Goal: Information Seeking & Learning: Learn about a topic

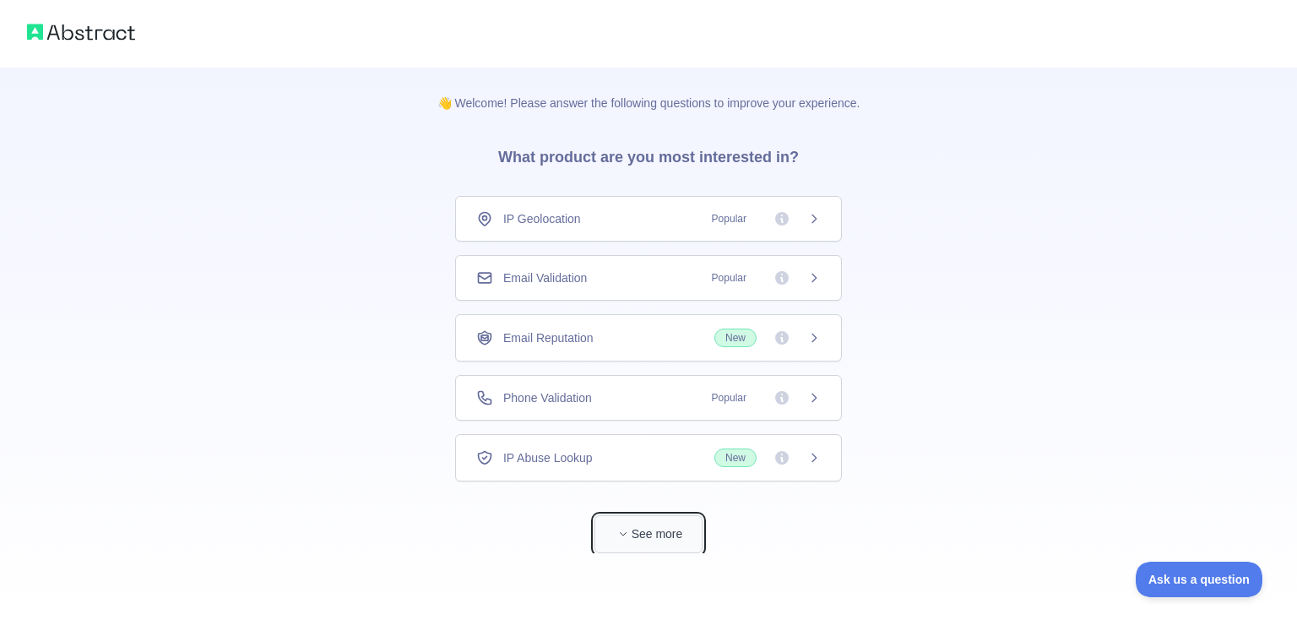
click at [701, 535] on button "See more" at bounding box center [649, 534] width 108 height 38
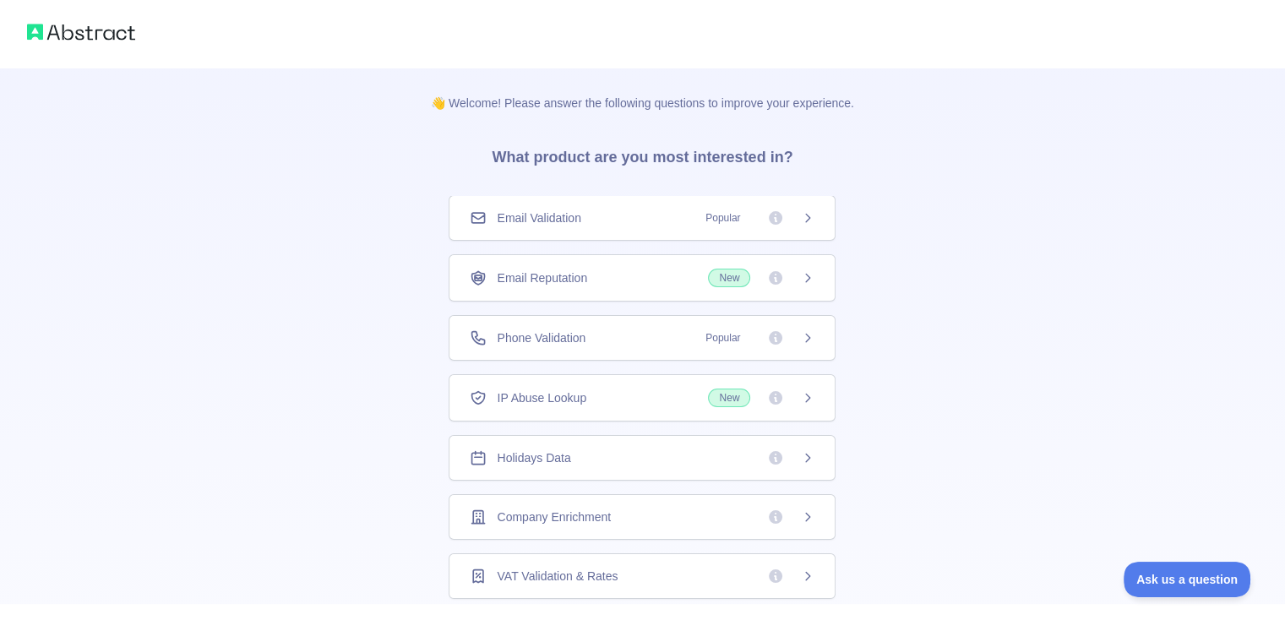
click at [598, 228] on div "Email Validation Popular" at bounding box center [641, 218] width 387 height 46
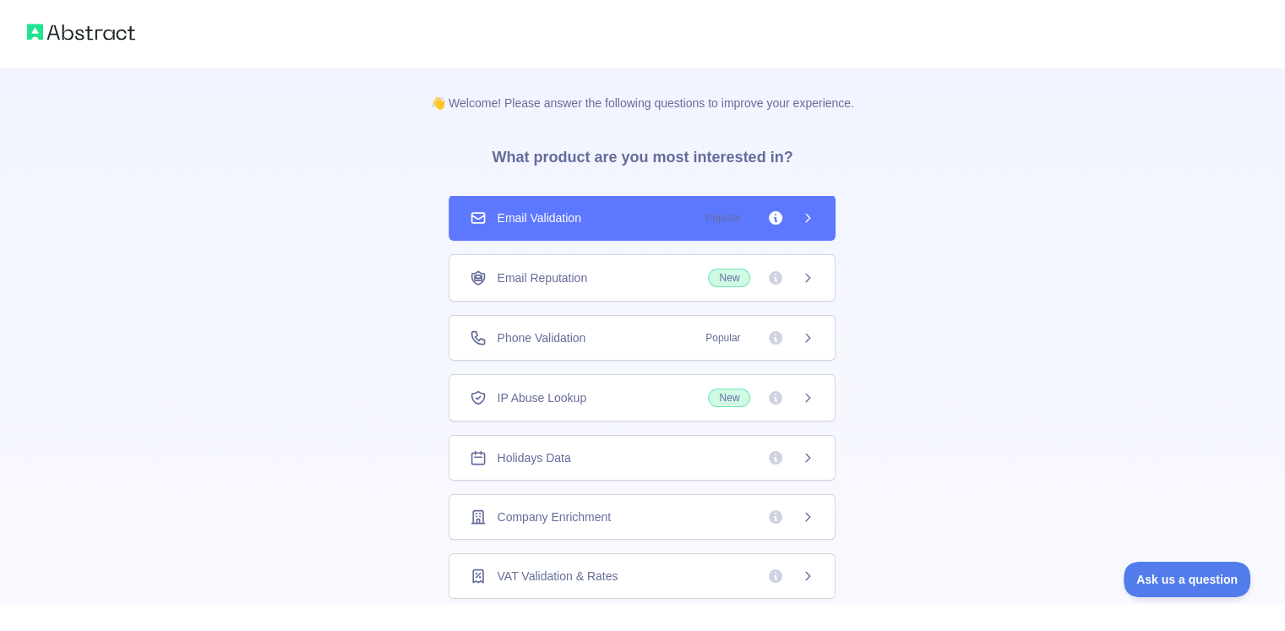
click at [609, 393] on div "IP Abuse Lookup New" at bounding box center [642, 398] width 345 height 19
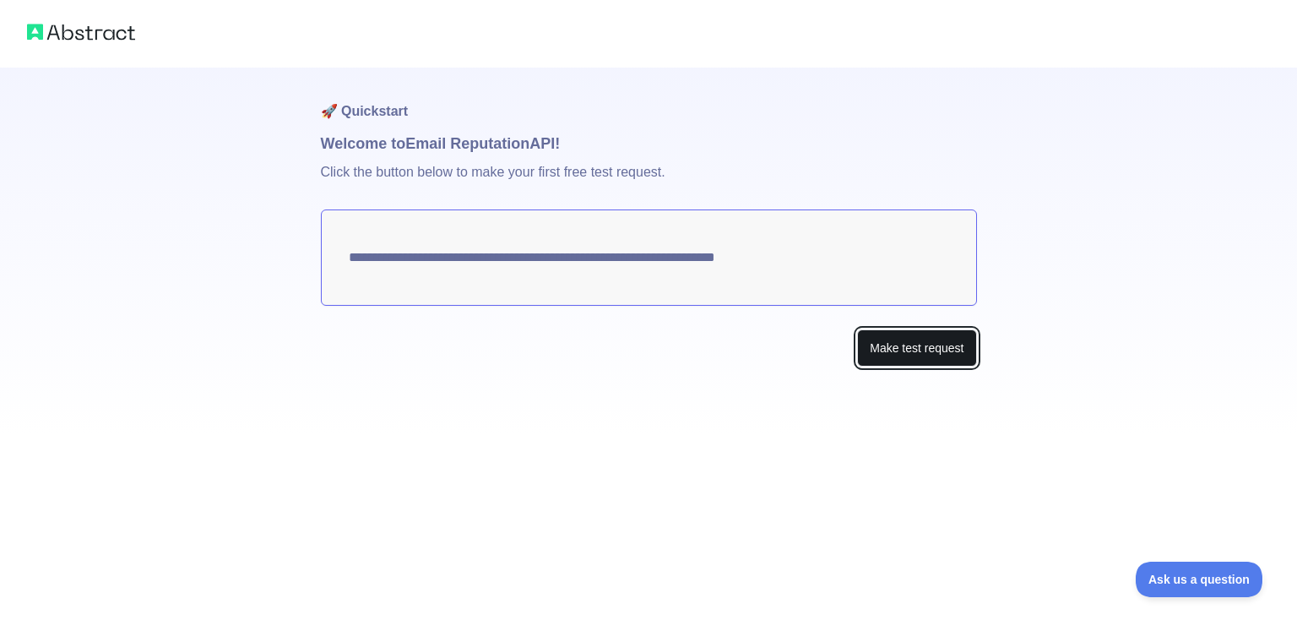
click at [908, 355] on button "Make test request" at bounding box center [916, 348] width 119 height 38
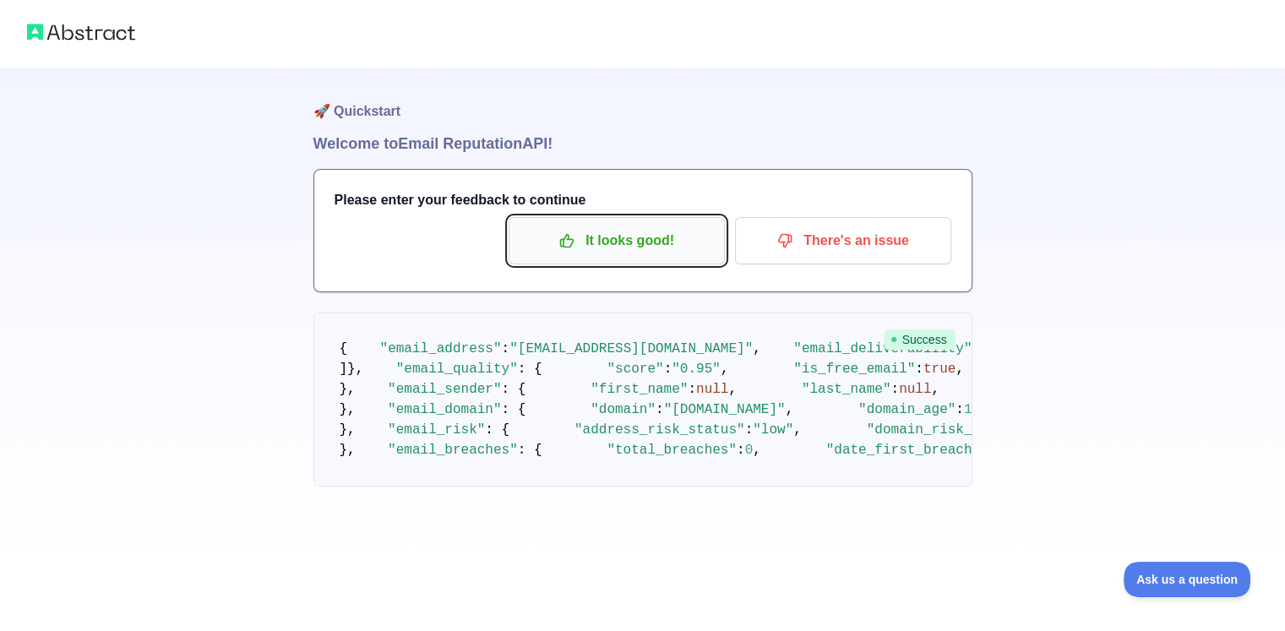
click at [688, 244] on p "It looks good!" at bounding box center [616, 240] width 191 height 29
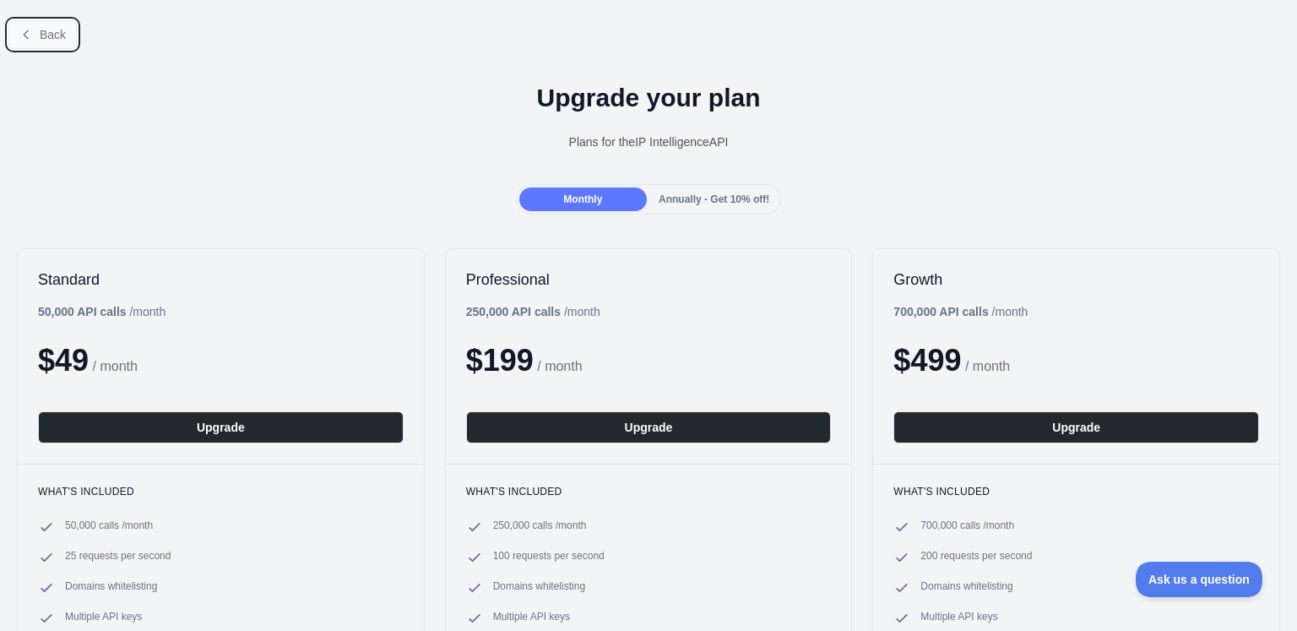
click at [63, 32] on span "Back" at bounding box center [53, 35] width 26 height 14
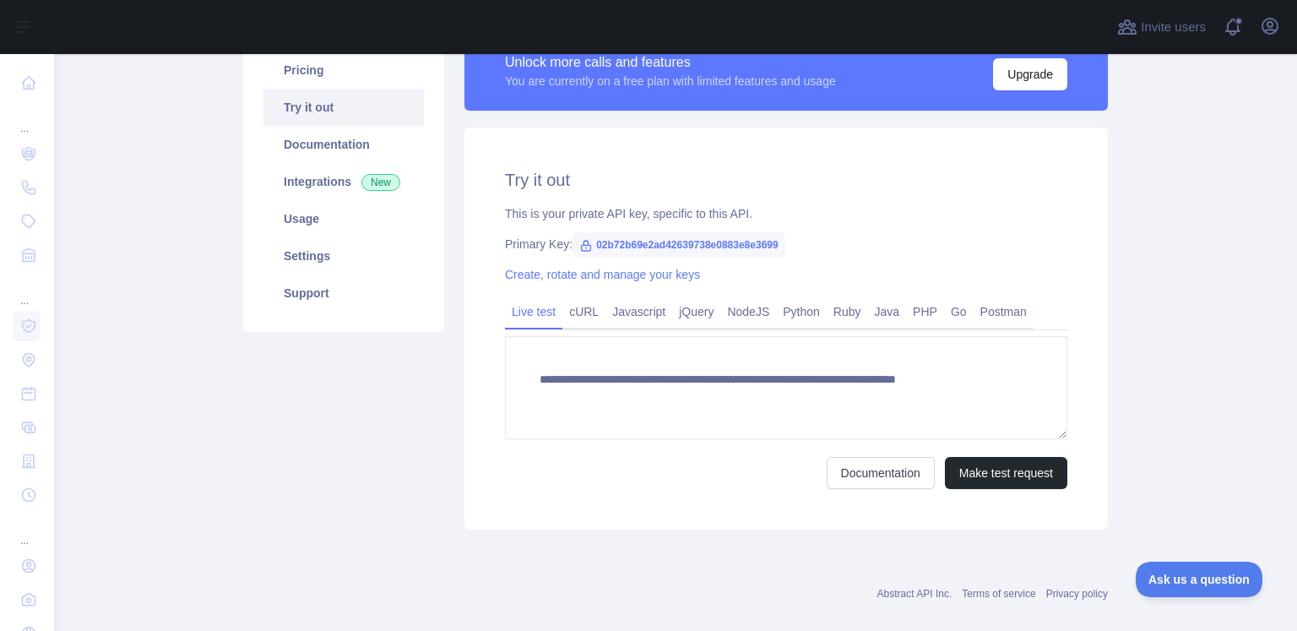
type textarea "**********"
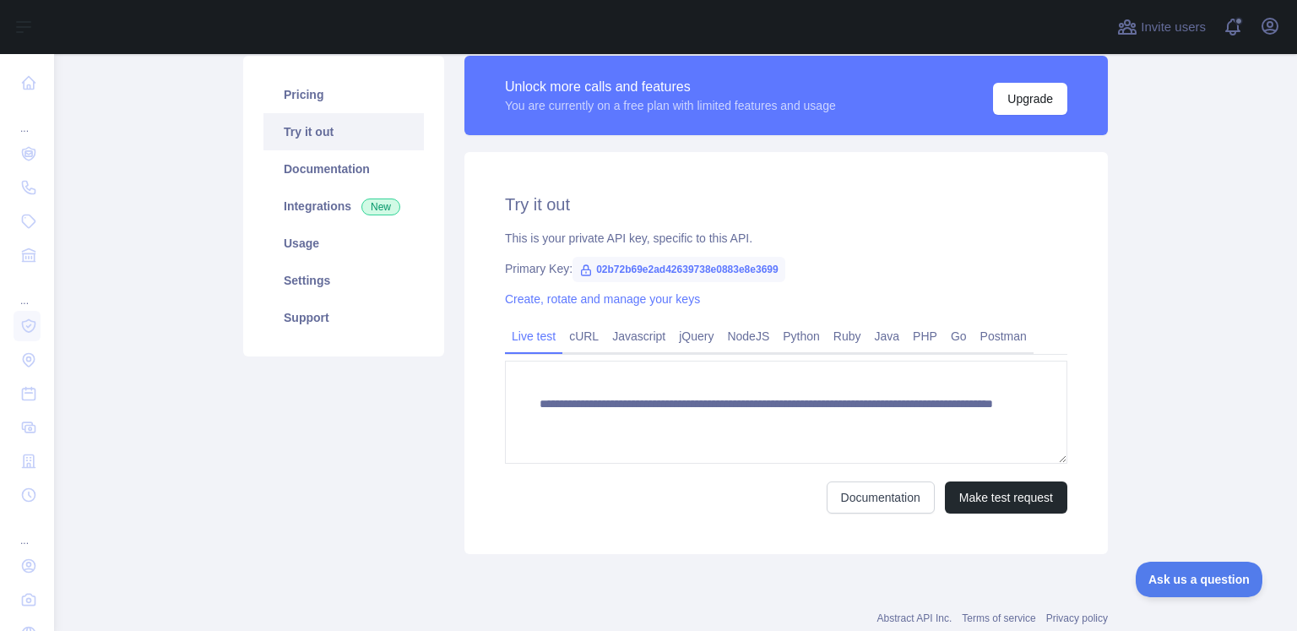
scroll to position [169, 0]
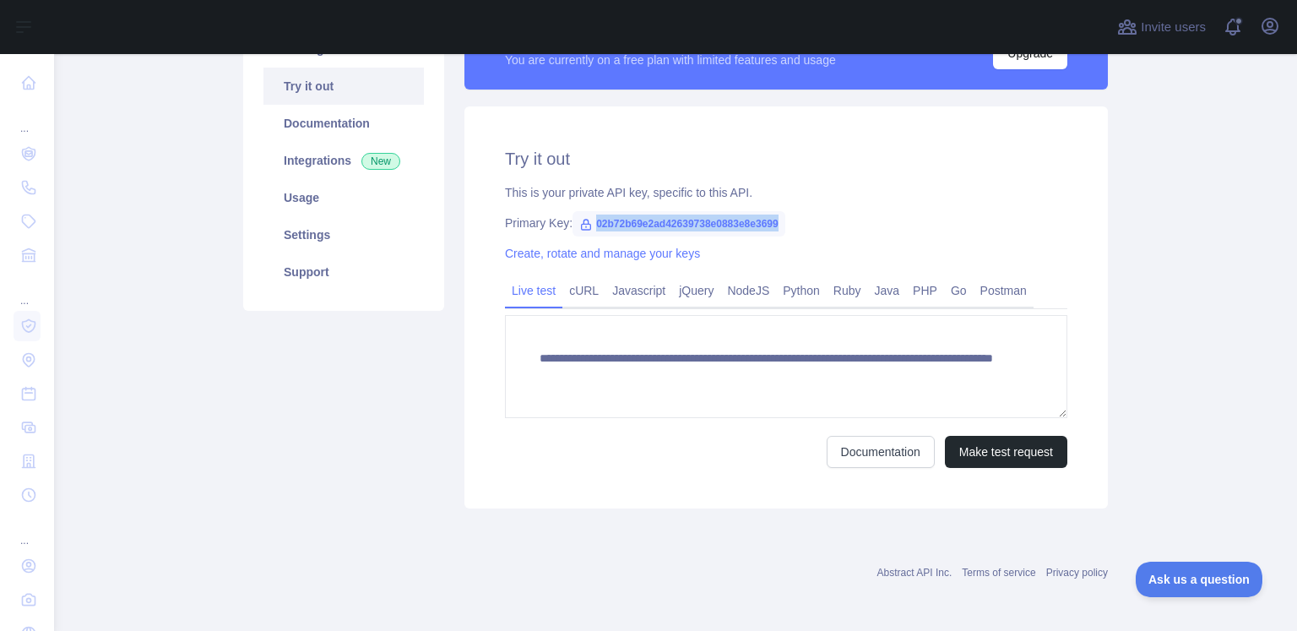
drag, startPoint x: 584, startPoint y: 220, endPoint x: 787, endPoint y: 226, distance: 203.6
click at [787, 226] on div "Primary Key: 02b72b69e2ad42639738e0883e8e3699" at bounding box center [786, 223] width 562 height 17
copy span "02b72b69e2ad42639738e0883e8e3699"
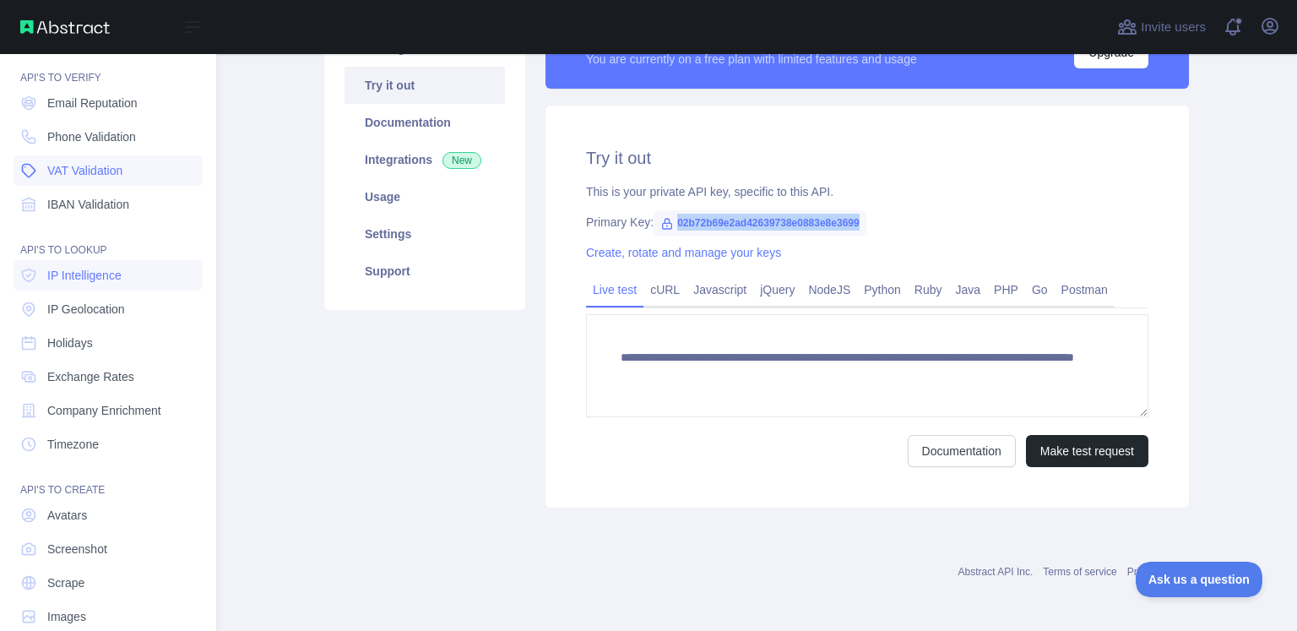
scroll to position [78, 0]
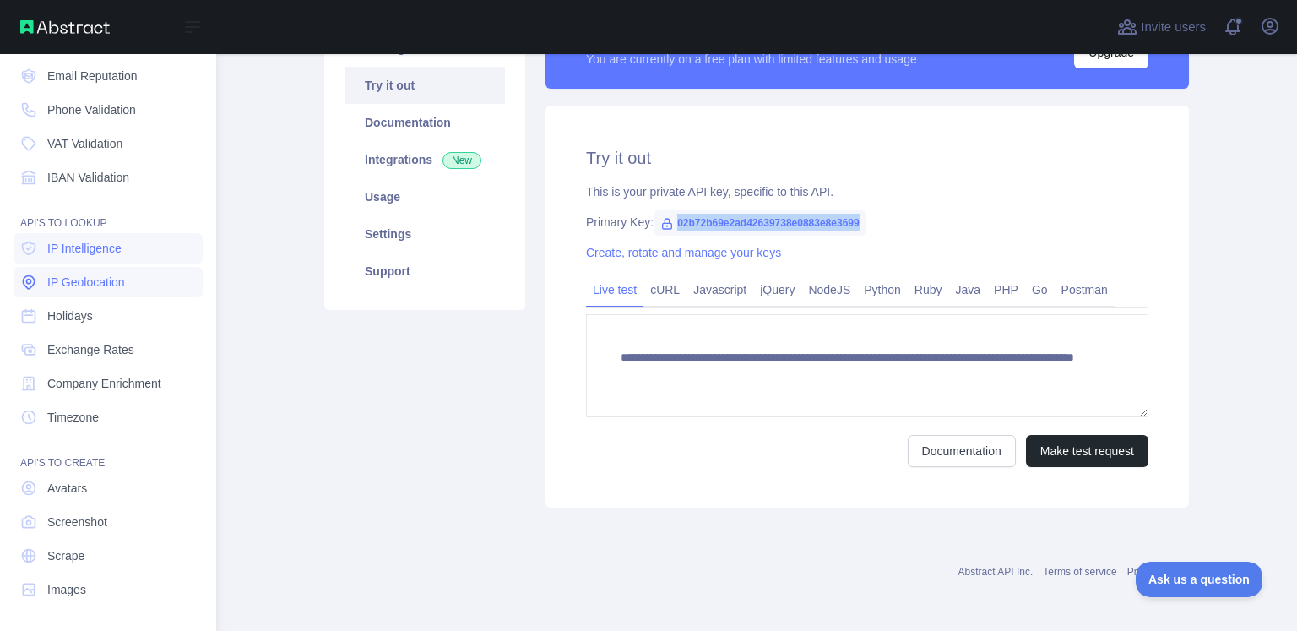
click at [118, 271] on link "IP Geolocation" at bounding box center [108, 282] width 189 height 30
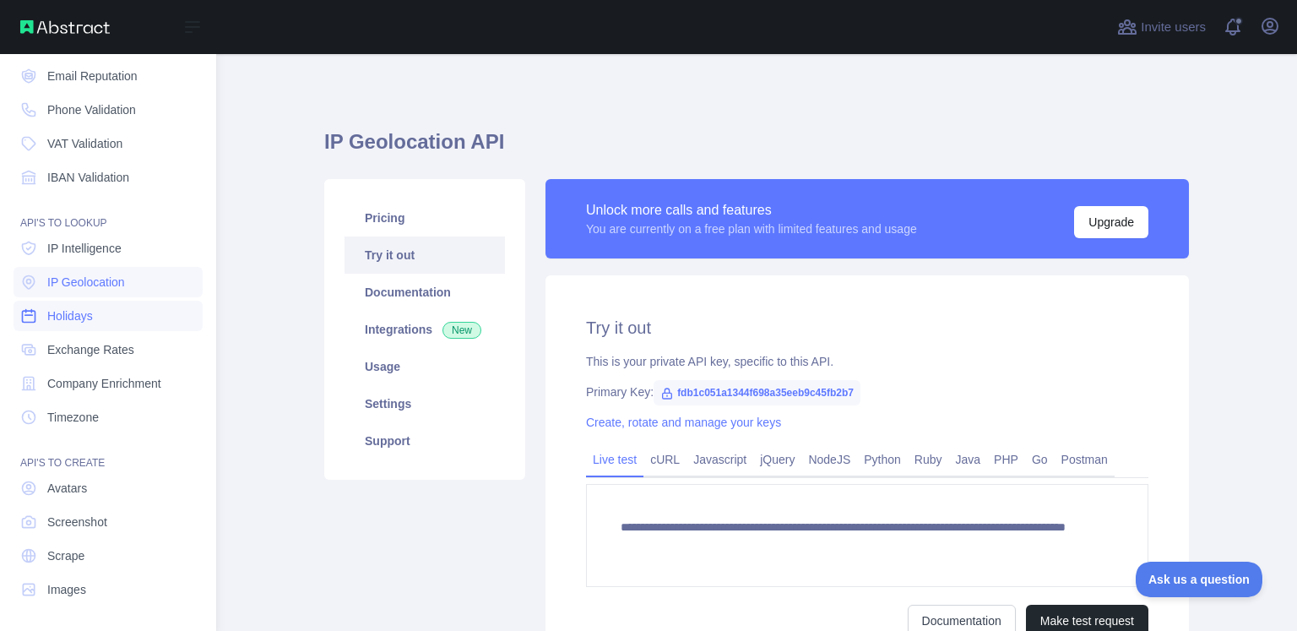
click at [114, 305] on link "Holidays" at bounding box center [108, 316] width 189 height 30
click at [122, 338] on link "Exchange Rates" at bounding box center [108, 349] width 189 height 30
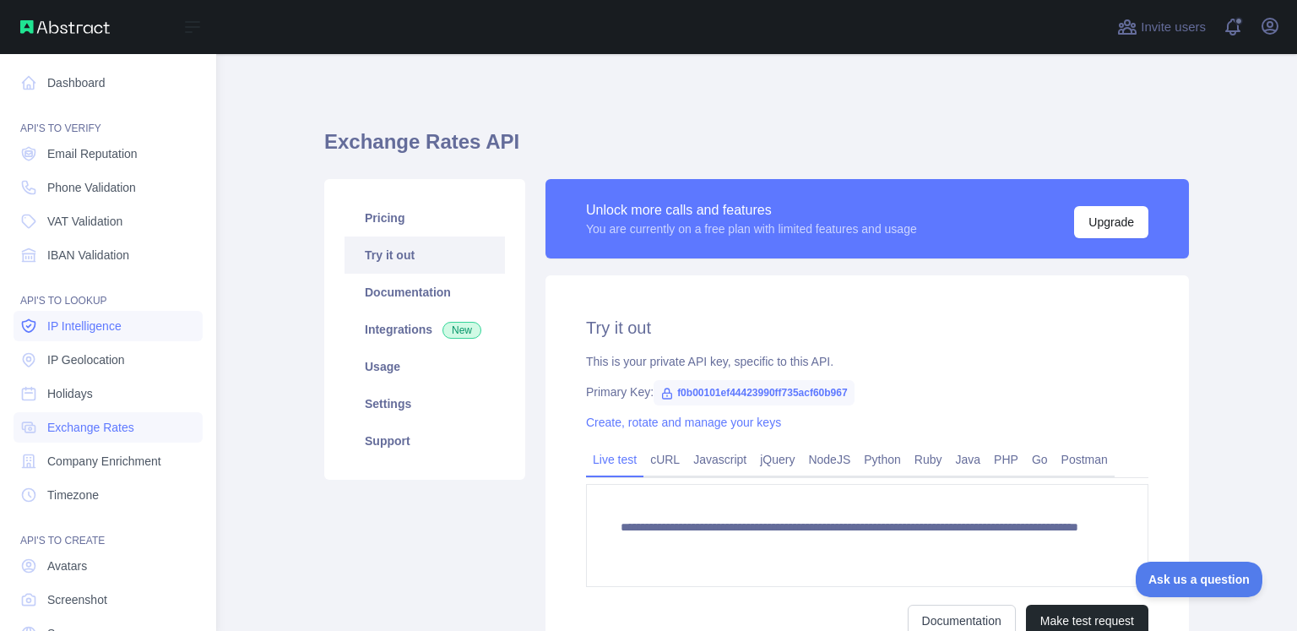
click at [115, 328] on span "IP Intelligence" at bounding box center [84, 326] width 74 height 17
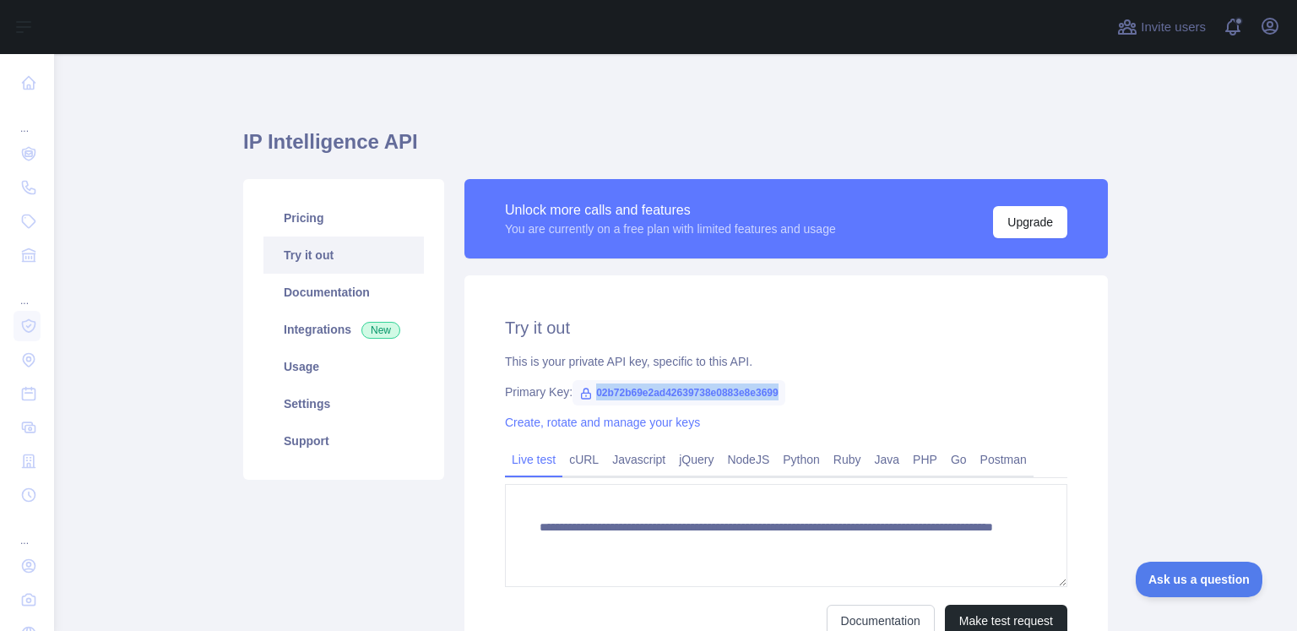
drag, startPoint x: 586, startPoint y: 395, endPoint x: 774, endPoint y: 394, distance: 187.5
click at [774, 394] on span "02b72b69e2ad42639738e0883e8e3699" at bounding box center [679, 392] width 213 height 25
copy span "02b72b69e2ad42639738e0883e8e3699"
type textarea "**********"
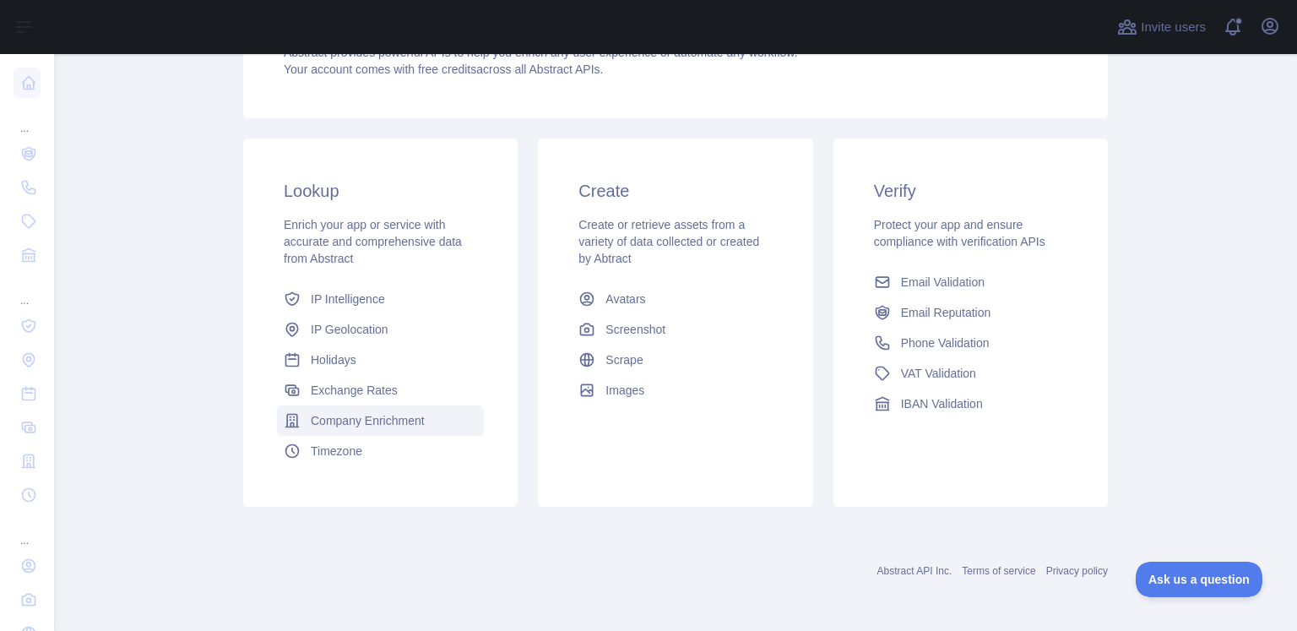
click at [347, 419] on span "Company Enrichment" at bounding box center [368, 420] width 114 height 17
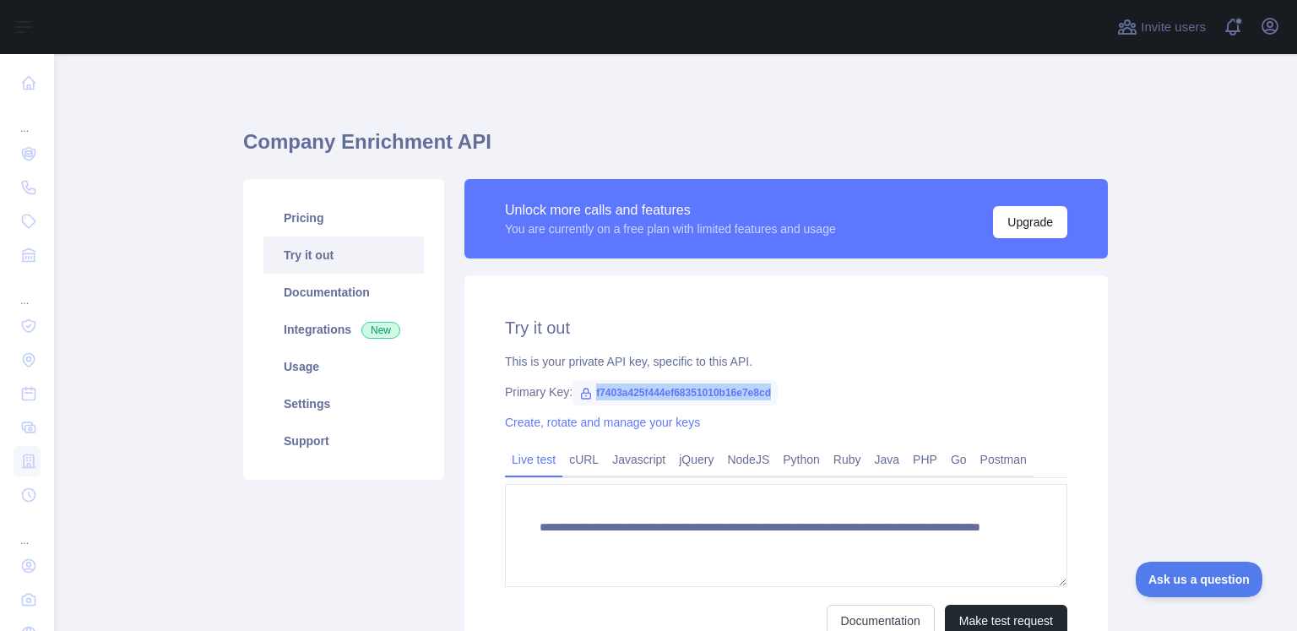
drag, startPoint x: 583, startPoint y: 391, endPoint x: 769, endPoint y: 396, distance: 186.7
click at [769, 396] on span "f7403a425f444ef68351010b16e7e8cd" at bounding box center [675, 392] width 205 height 25
copy span "f7403a425f444ef68351010b16e7e8cd"
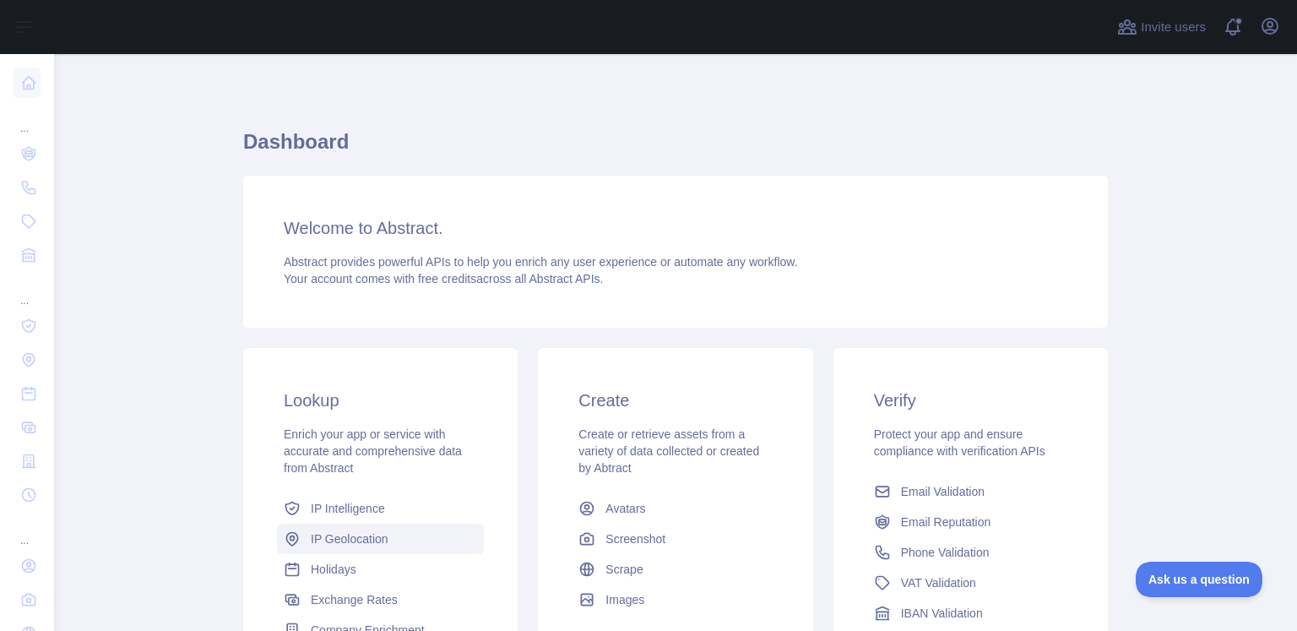
click at [321, 549] on link "IP Geolocation" at bounding box center [380, 539] width 207 height 30
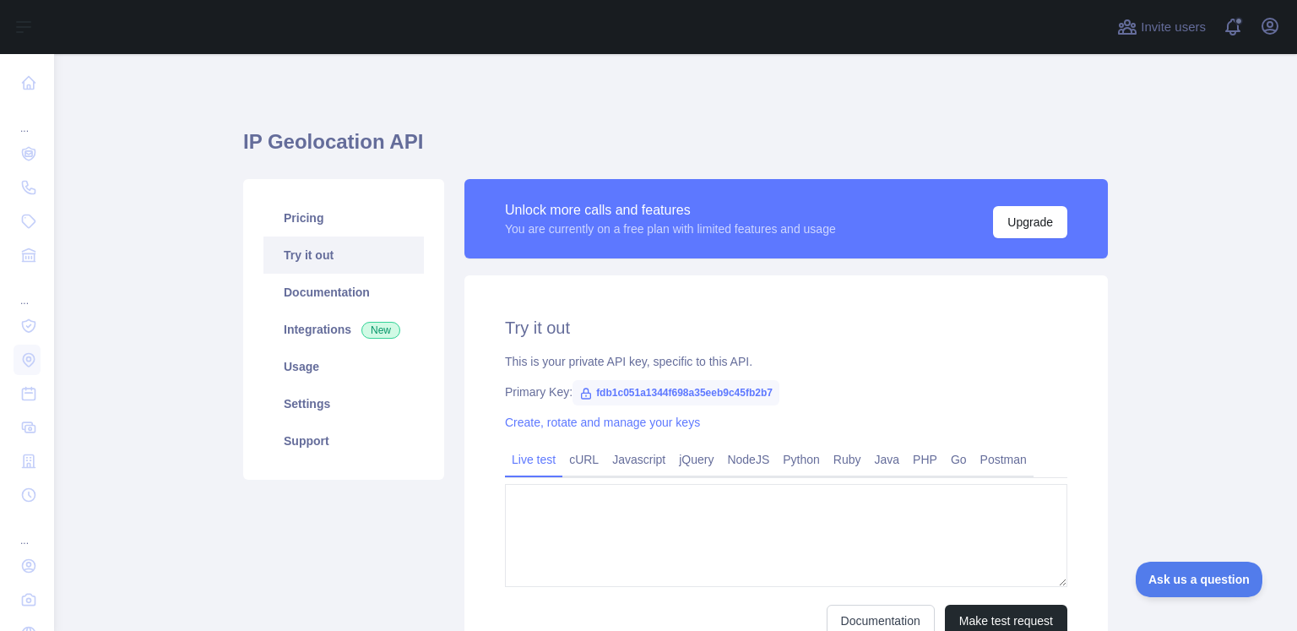
type textarea "**********"
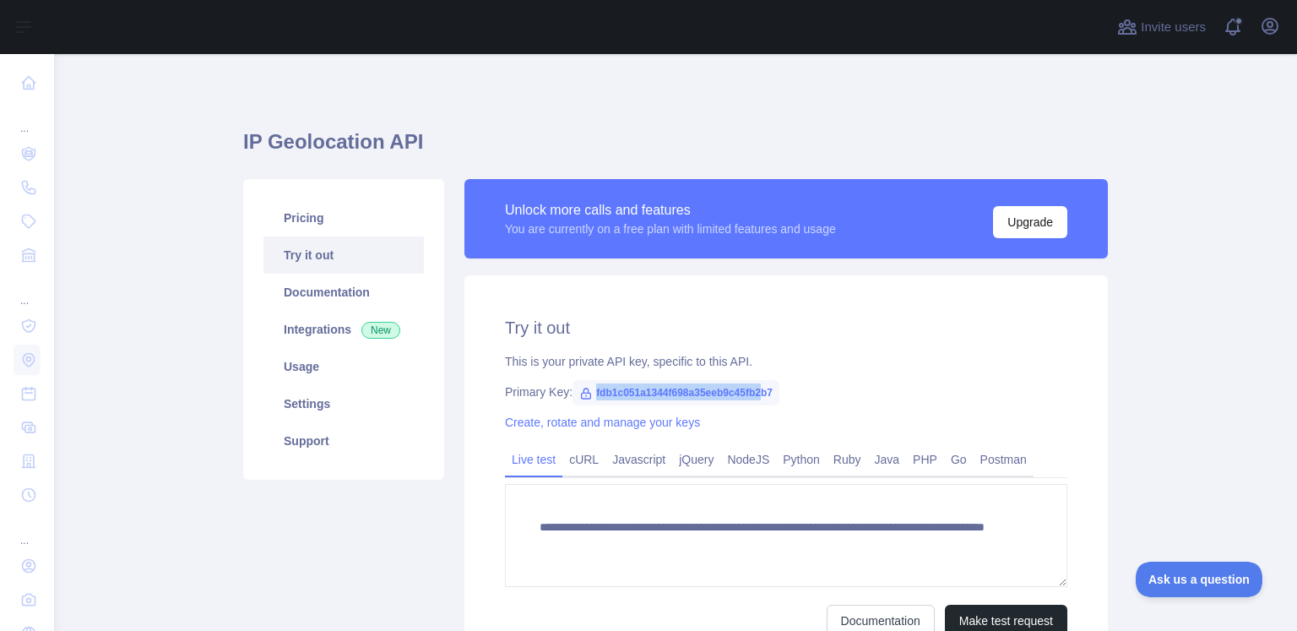
drag, startPoint x: 756, startPoint y: 383, endPoint x: 583, endPoint y: 381, distance: 173.2
click at [583, 381] on span "fdb1c051a1344f698a35eeb9c45fb2b7" at bounding box center [676, 392] width 207 height 25
click at [773, 396] on div "Primary Key: fdb1c051a1344f698a35eeb9c45fb2b7" at bounding box center [786, 391] width 562 height 17
drag, startPoint x: 774, startPoint y: 393, endPoint x: 584, endPoint y: 393, distance: 190.0
click at [584, 393] on div "Primary Key: fdb1c051a1344f698a35eeb9c45fb2b7" at bounding box center [786, 391] width 562 height 17
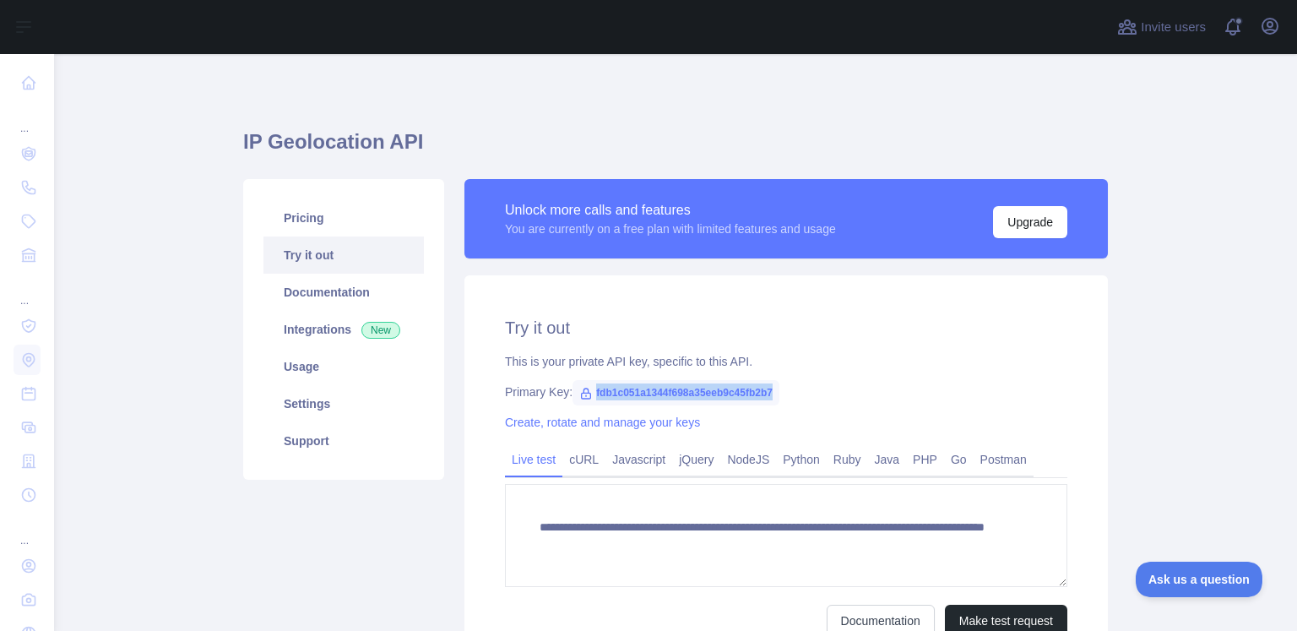
copy span "fdb1c051a1344f698a35eeb9c45fb2b7"
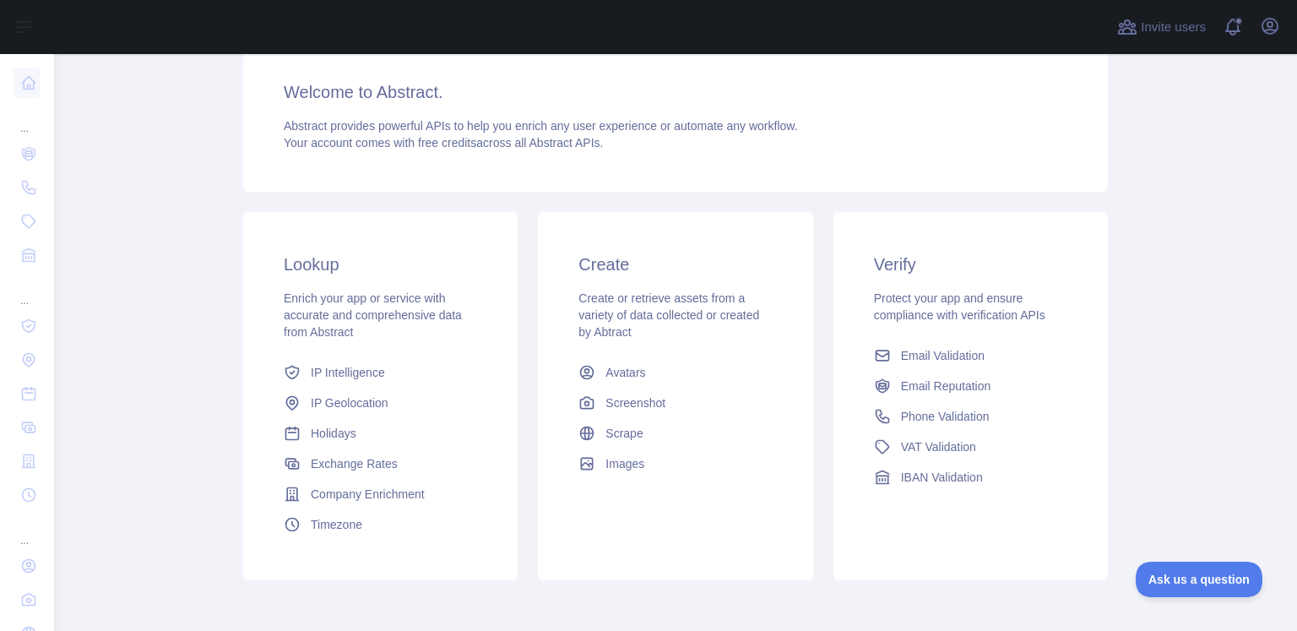
scroll to position [209, 0]
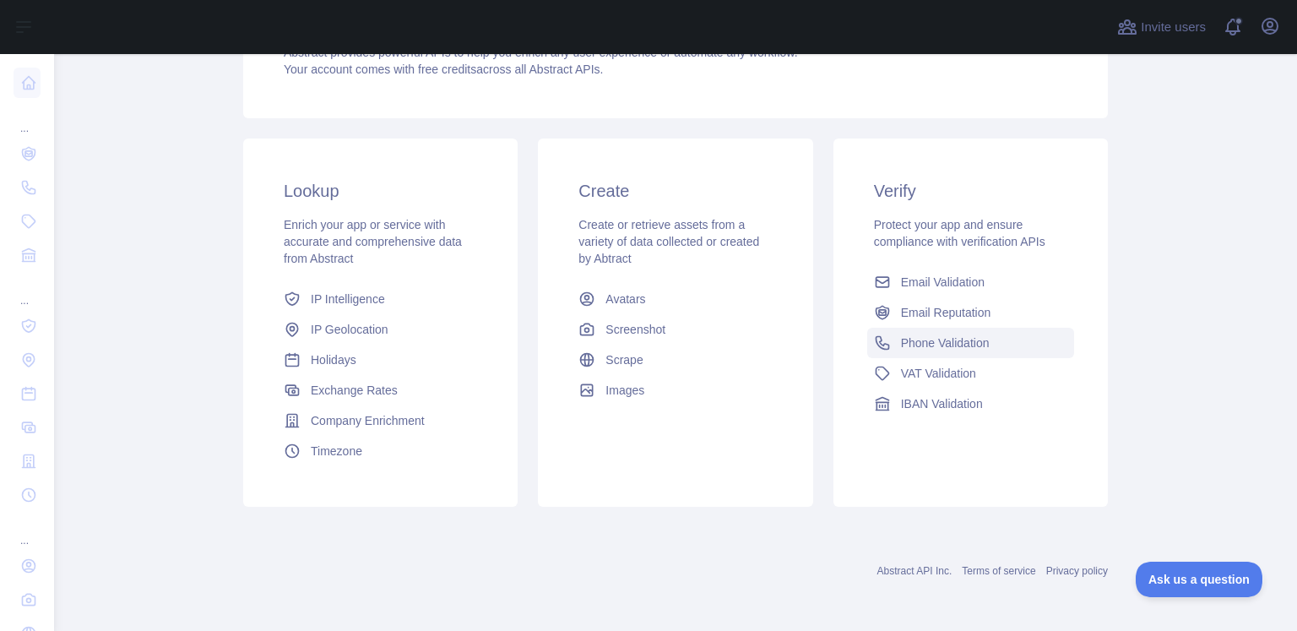
click at [918, 332] on link "Phone Validation" at bounding box center [970, 343] width 207 height 30
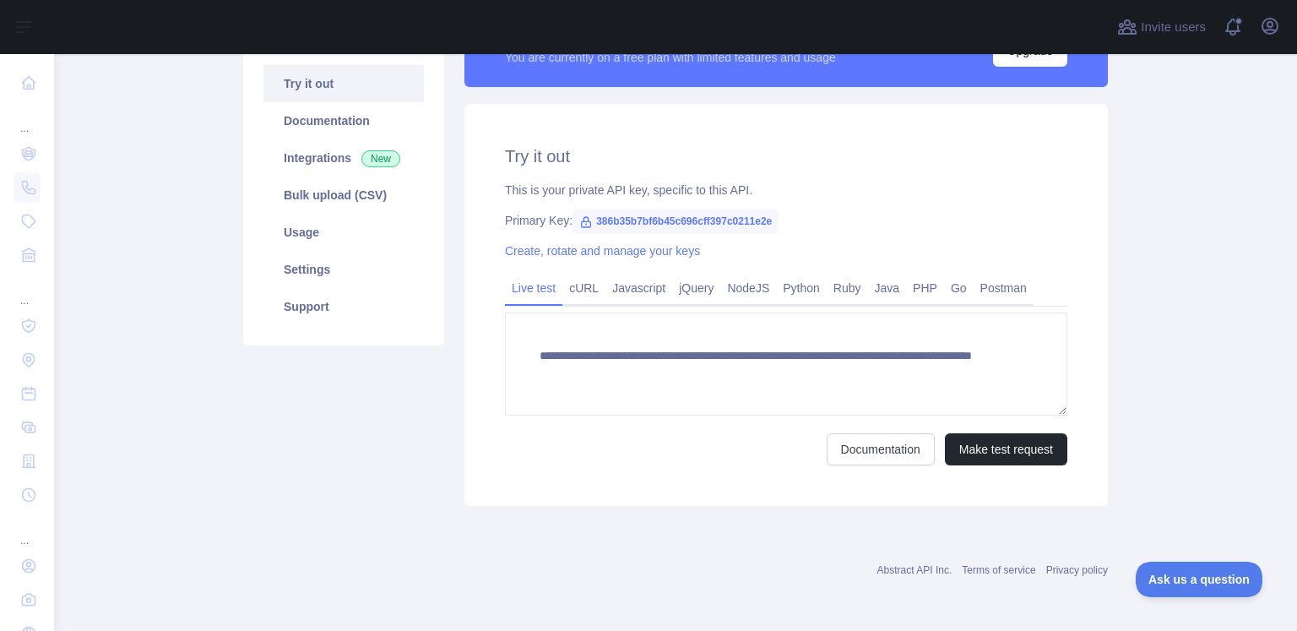
scroll to position [170, 0]
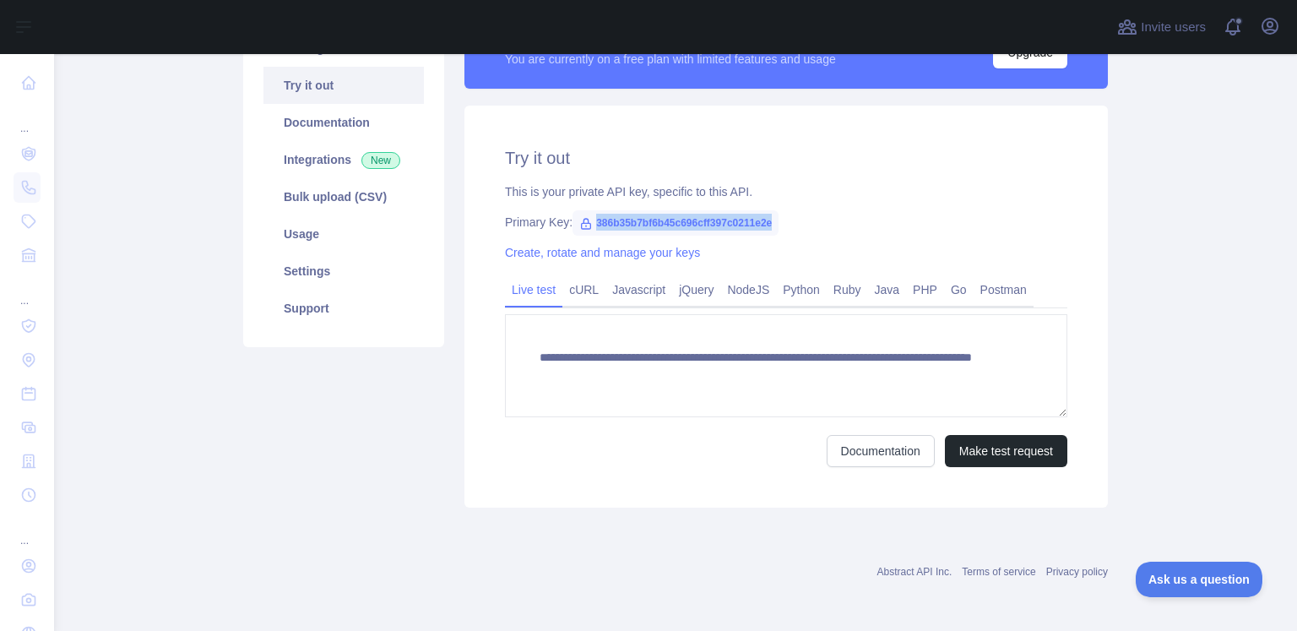
drag, startPoint x: 767, startPoint y: 228, endPoint x: 591, endPoint y: 226, distance: 175.7
click at [573, 222] on span "386b35b7bf6b45c696cff397c0211e2e" at bounding box center [676, 222] width 206 height 25
copy span "386b35b7bf6b45c696cff397c0211e2e"
